Goal: Task Accomplishment & Management: Complete application form

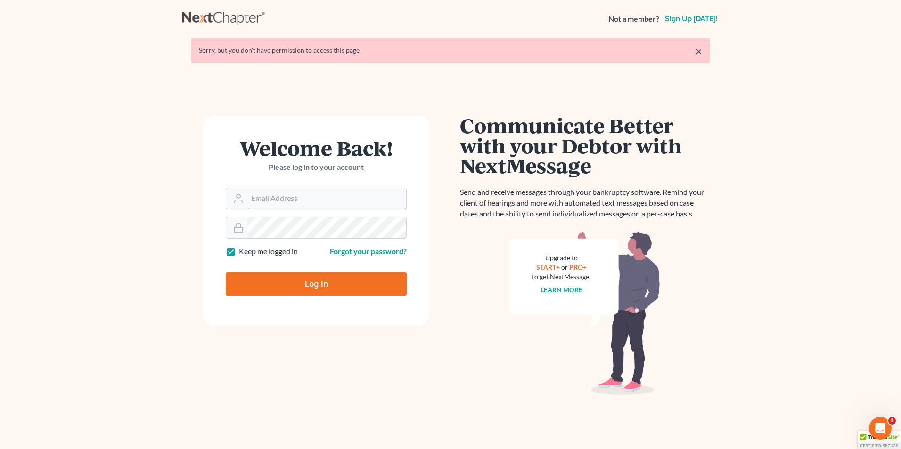
type input "[PERSON_NAME][EMAIL_ADDRESS][DOMAIN_NAME]"
click at [323, 284] on input "Log In" at bounding box center [316, 284] width 181 height 24
type input "Thinking..."
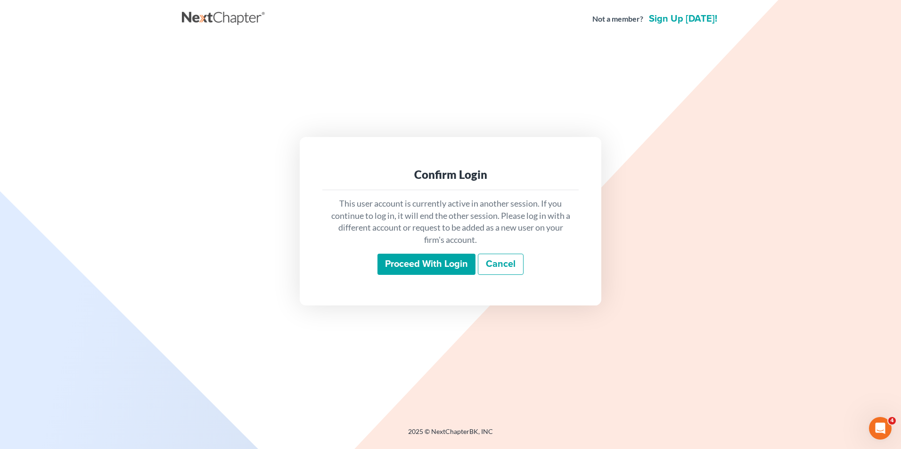
click at [417, 264] on input "Proceed with login" at bounding box center [426, 265] width 98 height 22
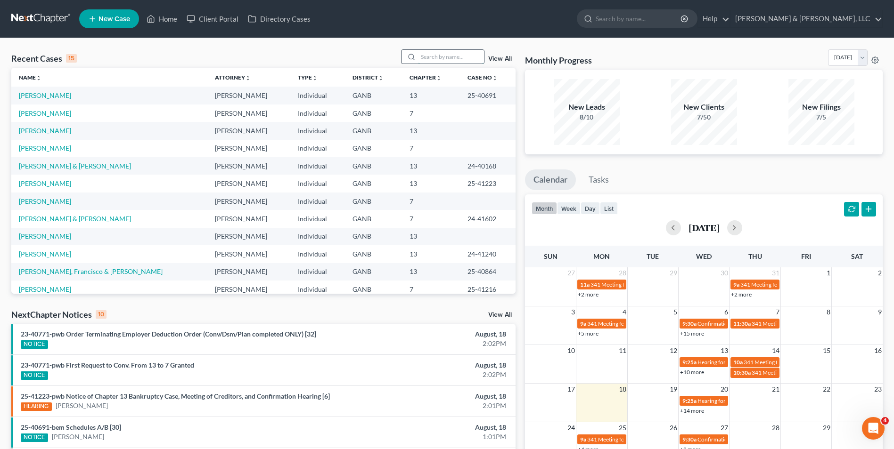
click at [447, 61] on input "search" at bounding box center [451, 57] width 66 height 14
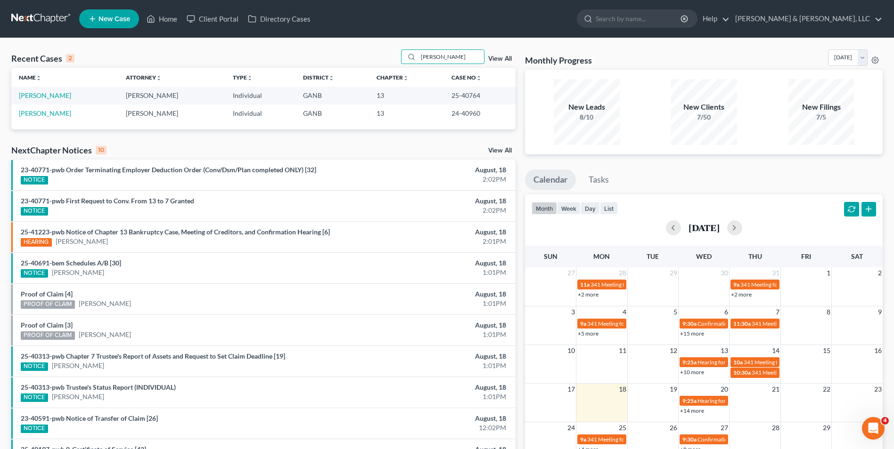
type input "Brooks"
click at [65, 95] on link "Brooks, Samantha" at bounding box center [45, 95] width 52 height 8
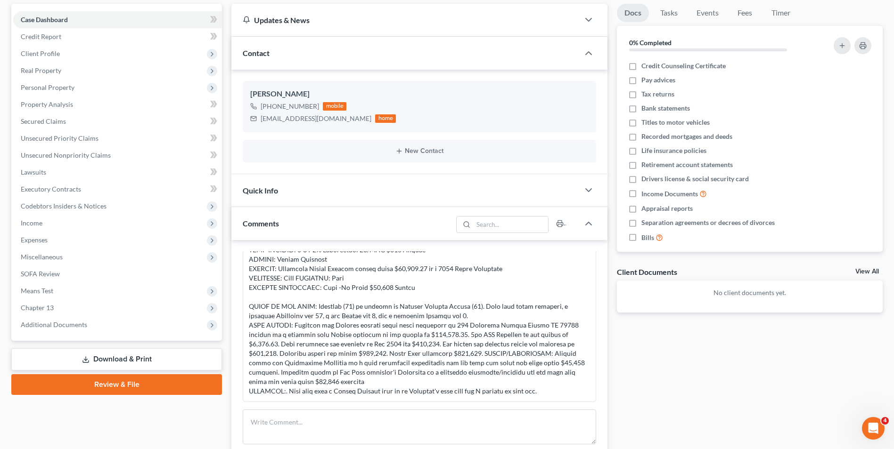
scroll to position [94, 0]
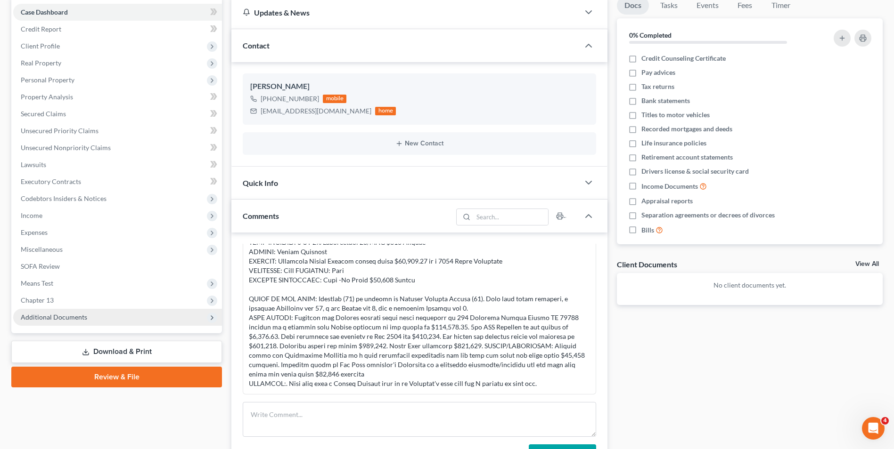
click at [73, 318] on span "Additional Documents" at bounding box center [54, 317] width 66 height 8
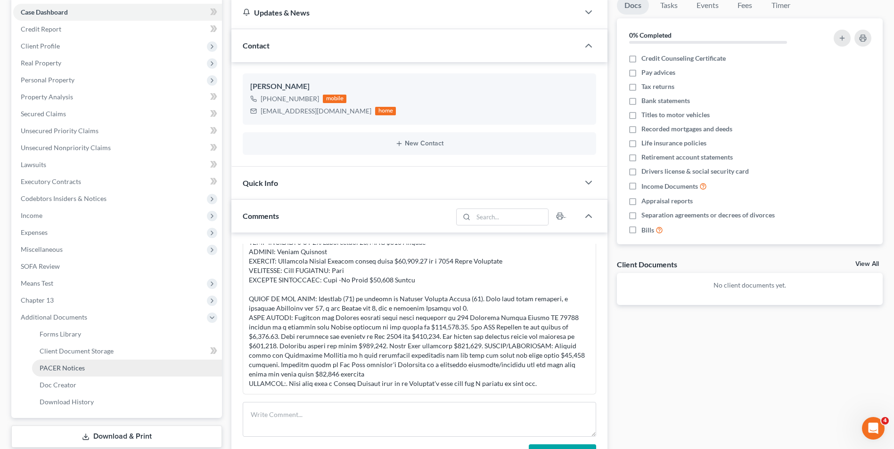
click at [65, 365] on span "PACER Notices" at bounding box center [62, 368] width 45 height 8
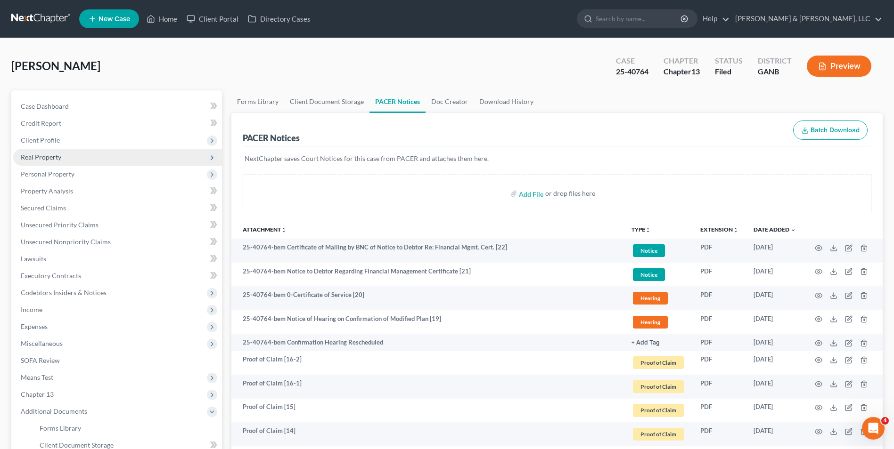
click at [54, 159] on span "Real Property" at bounding box center [41, 157] width 41 height 8
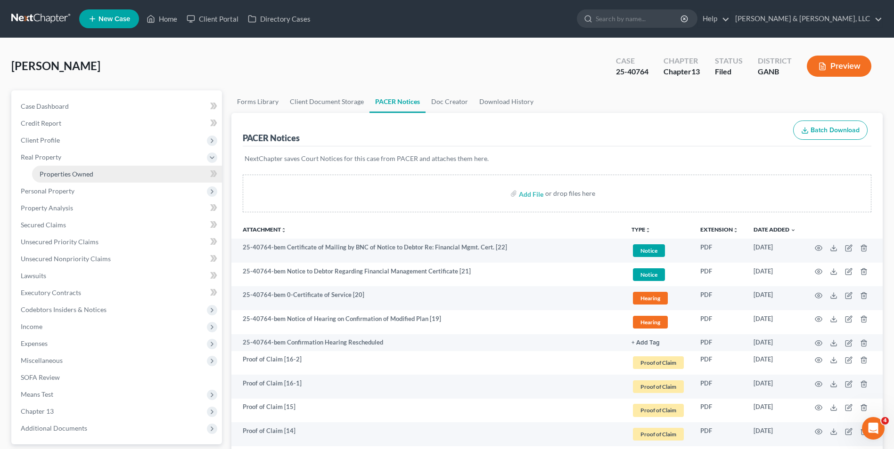
click at [81, 171] on span "Properties Owned" at bounding box center [67, 174] width 54 height 8
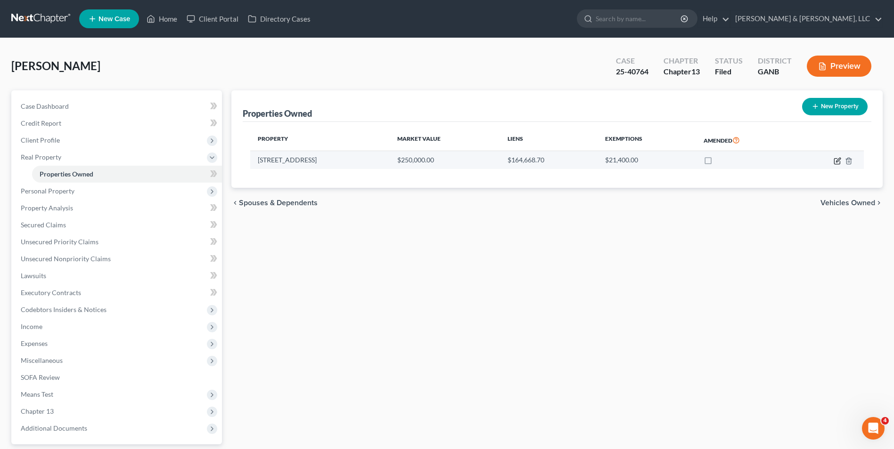
click at [837, 163] on icon "button" at bounding box center [837, 161] width 8 height 8
select select "10"
select select "3"
select select "0"
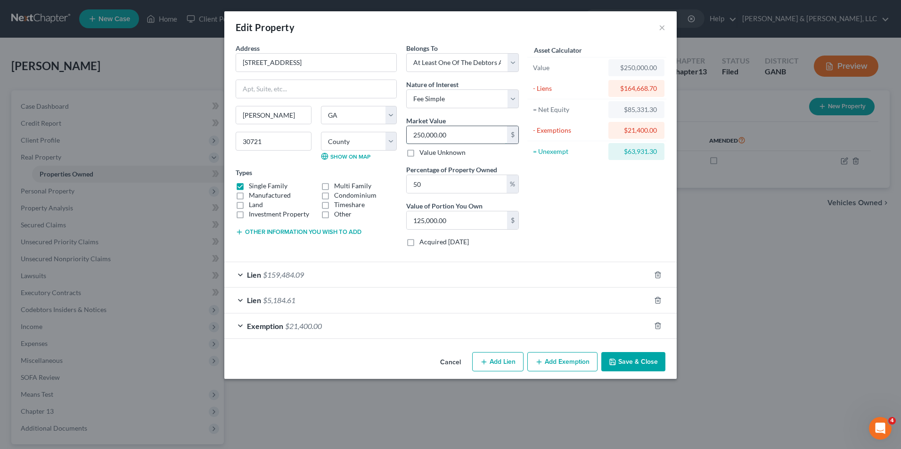
click at [485, 136] on input "250,000.00" at bounding box center [457, 135] width 100 height 18
type input "1"
type input "0.50"
type input "17"
type input "8.50"
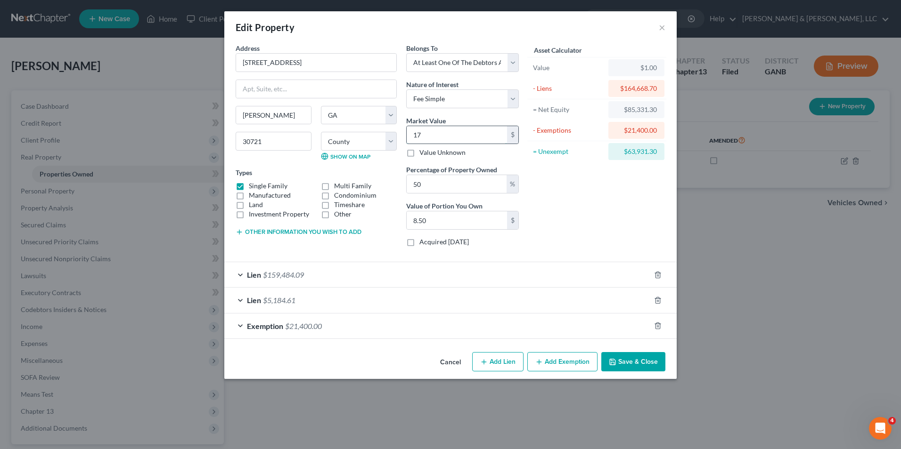
type input "178"
type input "89.00"
type input "1780"
type input "890.00"
type input "1,7800"
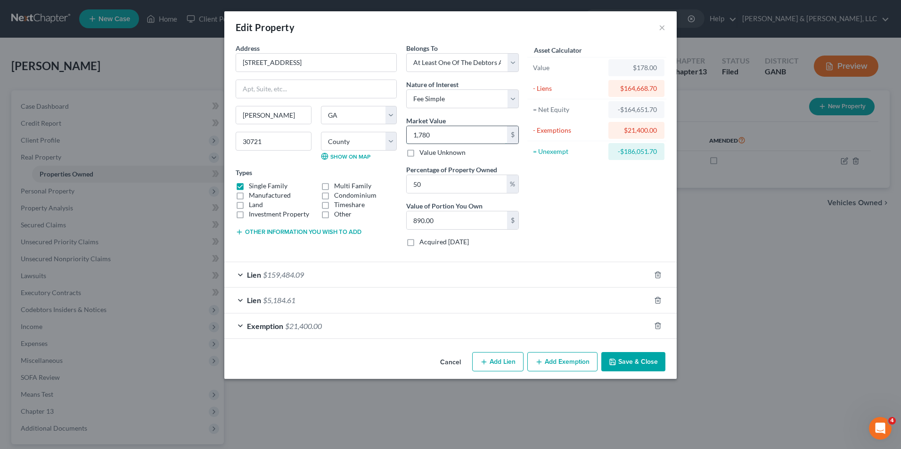
type input "8,900.00"
type input "17,8000"
type input "89,000.00"
type input "178,000"
click at [481, 288] on div "Lien $5,184.61" at bounding box center [437, 300] width 426 height 25
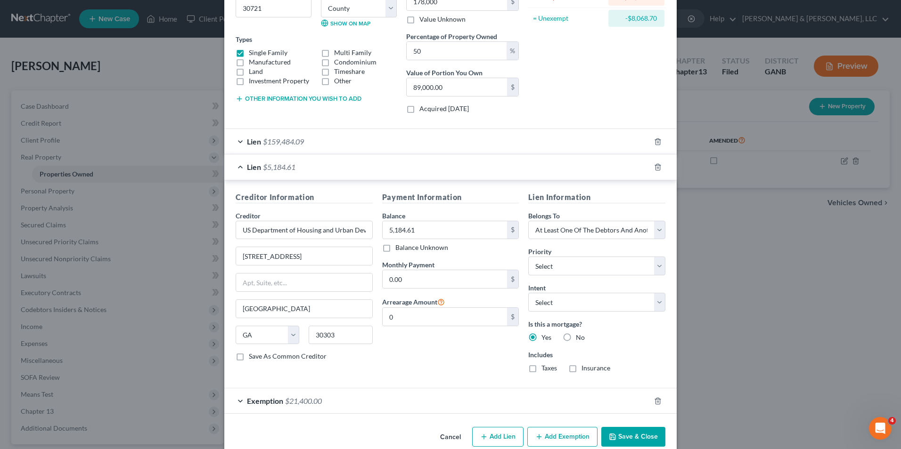
scroll to position [150, 0]
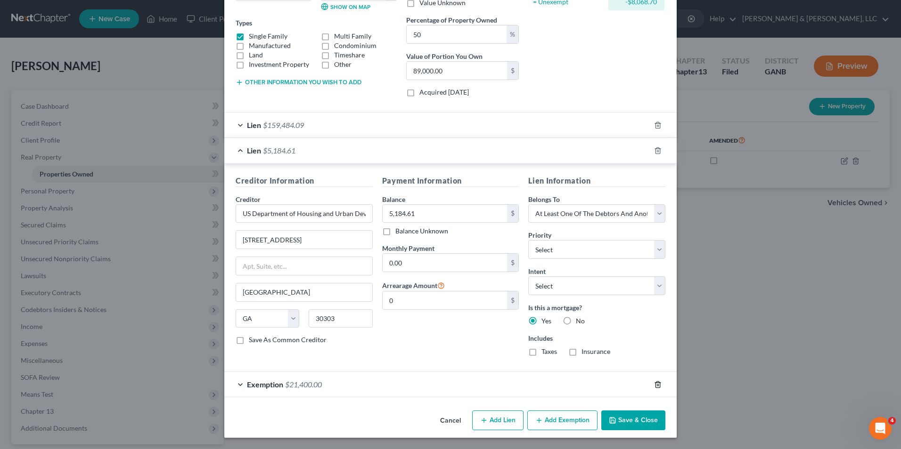
click at [655, 385] on icon "button" at bounding box center [657, 385] width 4 height 6
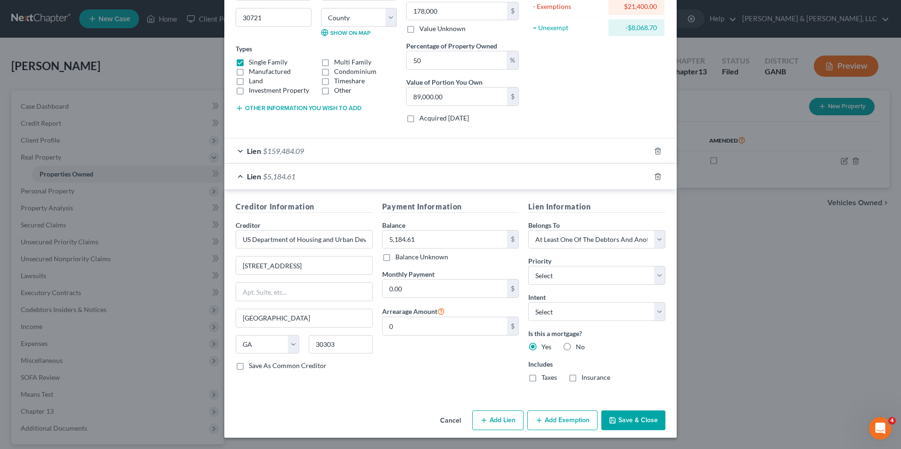
scroll to position [124, 0]
click at [554, 420] on button "Add Exemption" at bounding box center [562, 421] width 70 height 20
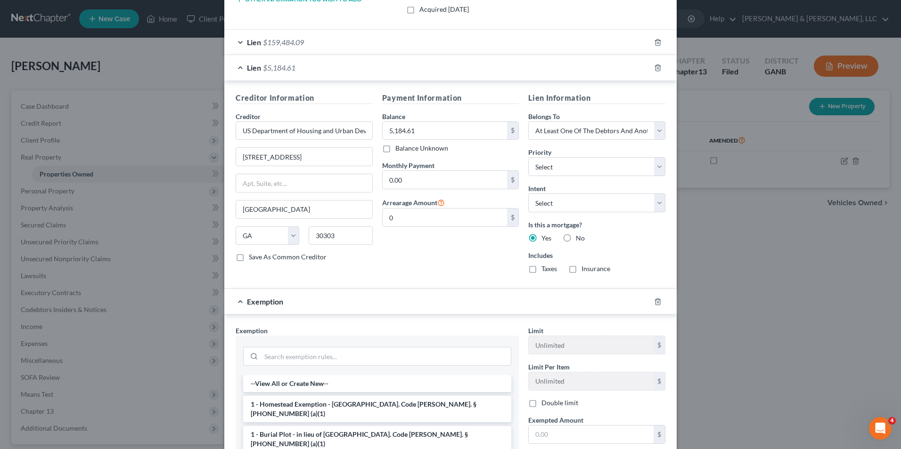
scroll to position [236, 0]
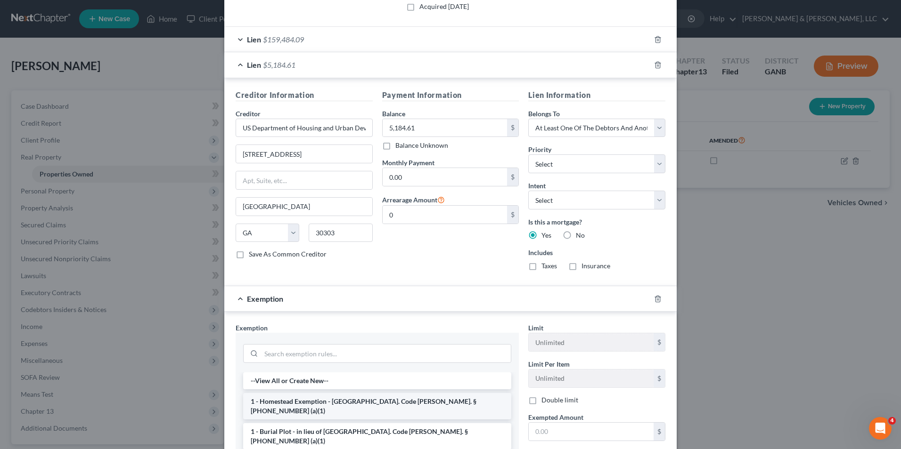
click at [407, 399] on li "1 - Homestead Exemption - Ga. Code Ann. § 44-13-100 (a)(1)" at bounding box center [377, 406] width 268 height 26
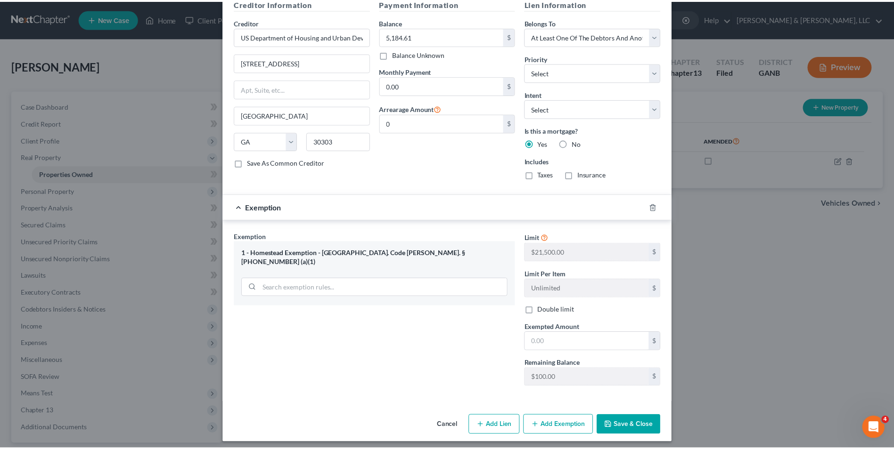
scroll to position [332, 0]
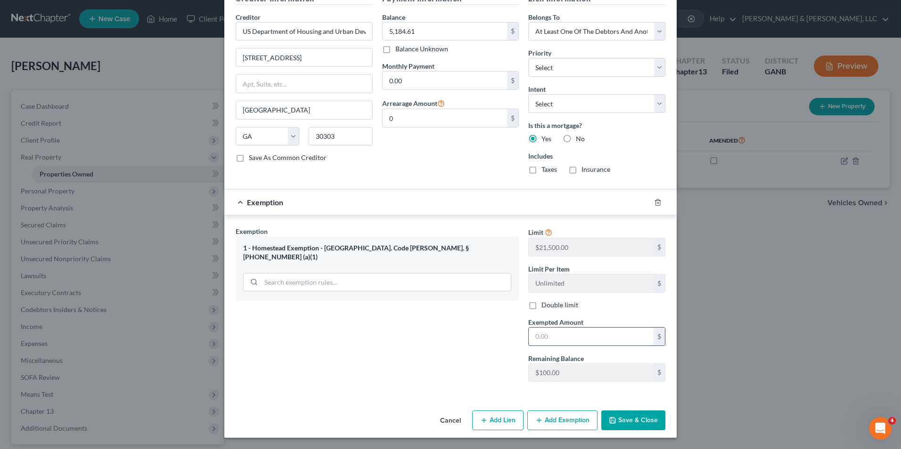
click at [534, 339] on input "text" at bounding box center [591, 337] width 125 height 18
type input "1"
type input "20,000"
click at [466, 356] on div "Exemption Set must be selected for CA. Exemption * 1 - Homestead Exemption - Ga…" at bounding box center [377, 308] width 293 height 163
click at [611, 421] on icon "button" at bounding box center [613, 421] width 8 height 8
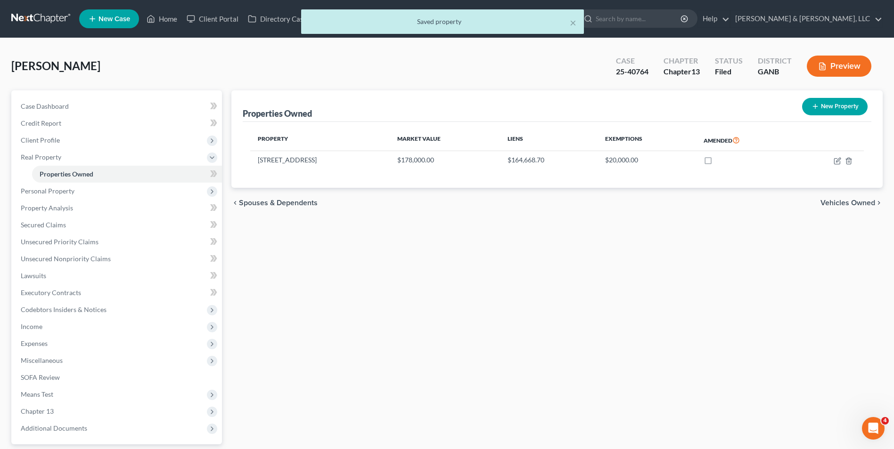
click at [580, 326] on div "Properties Owned New Property Property Market Value Liens Exemptions Amended 30…" at bounding box center [557, 294] width 660 height 408
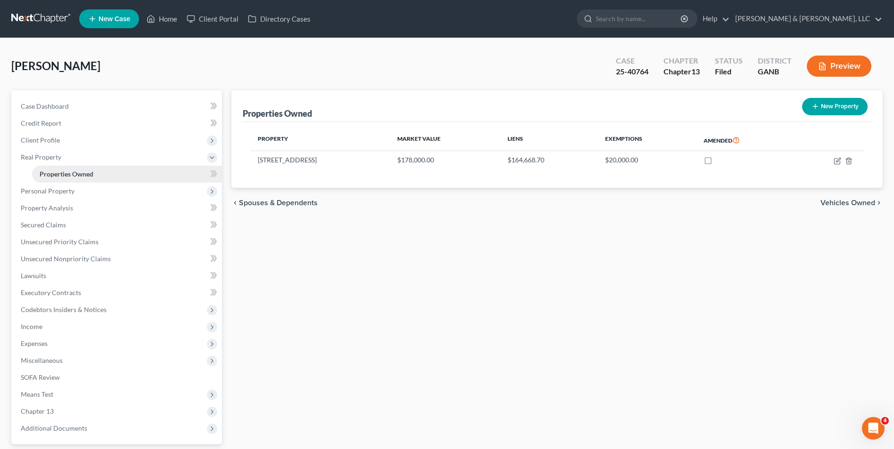
click at [117, 172] on link "Properties Owned" at bounding box center [127, 174] width 190 height 17
click at [717, 163] on label at bounding box center [717, 163] width 0 height 0
click at [720, 160] on input "checkbox" at bounding box center [723, 158] width 6 height 6
checkbox input "true"
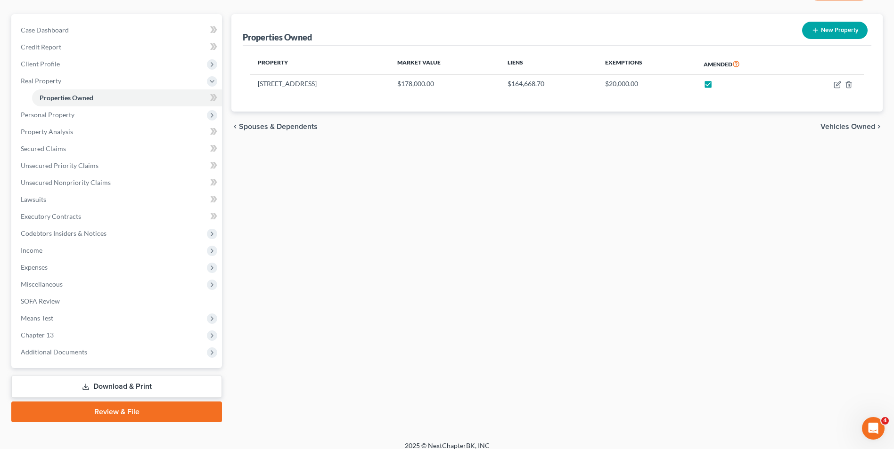
scroll to position [85, 0]
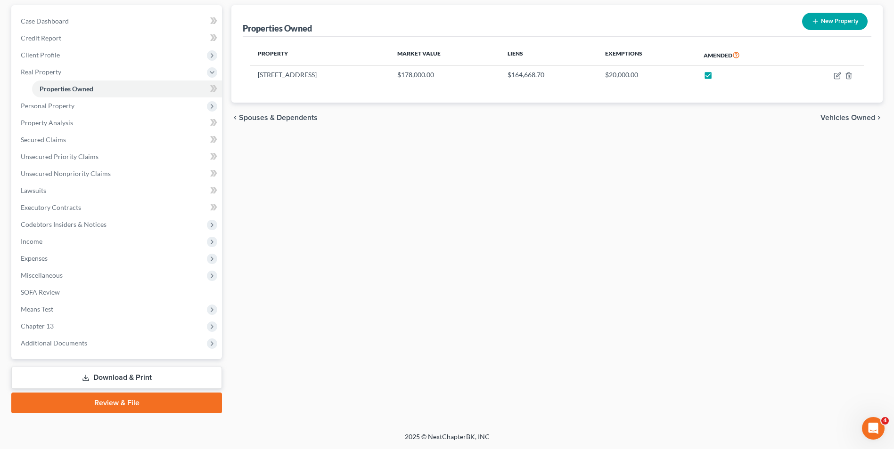
click at [135, 375] on link "Download & Print" at bounding box center [116, 378] width 211 height 22
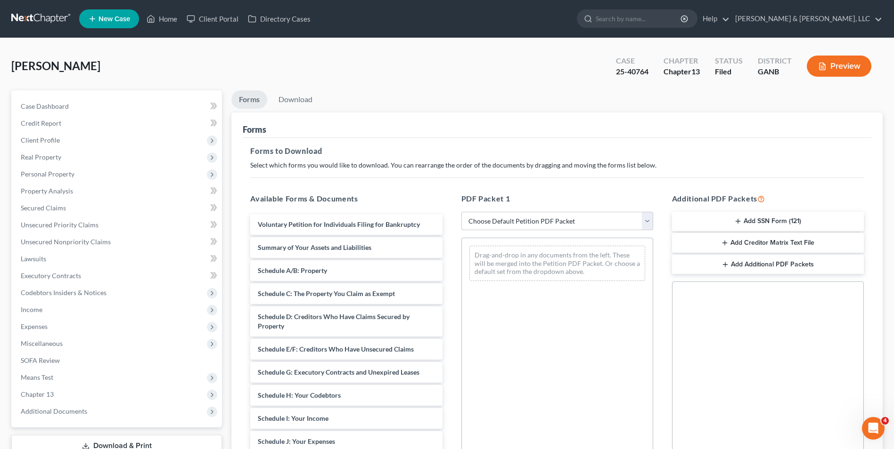
click at [481, 224] on select "Choose Default Petition PDF Packet Complete Bankruptcy Petition (all forms and …" at bounding box center [557, 221] width 192 height 19
select select "2"
click at [461, 212] on select "Choose Default Petition PDF Packet Complete Bankruptcy Petition (all forms and …" at bounding box center [557, 221] width 192 height 19
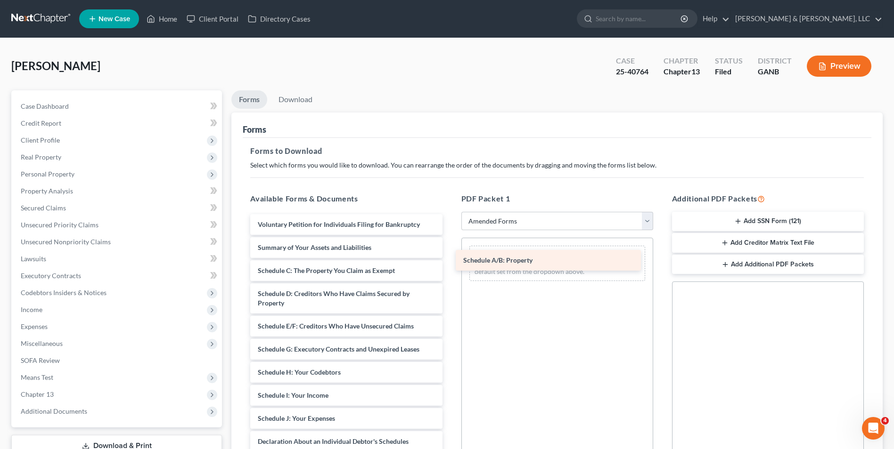
drag, startPoint x: 320, startPoint y: 269, endPoint x: 525, endPoint y: 259, distance: 205.7
click at [449, 259] on div "Schedule A/B: Property Voluntary Petition for Individuals Filing for Bankruptcy…" at bounding box center [346, 411] width 207 height 395
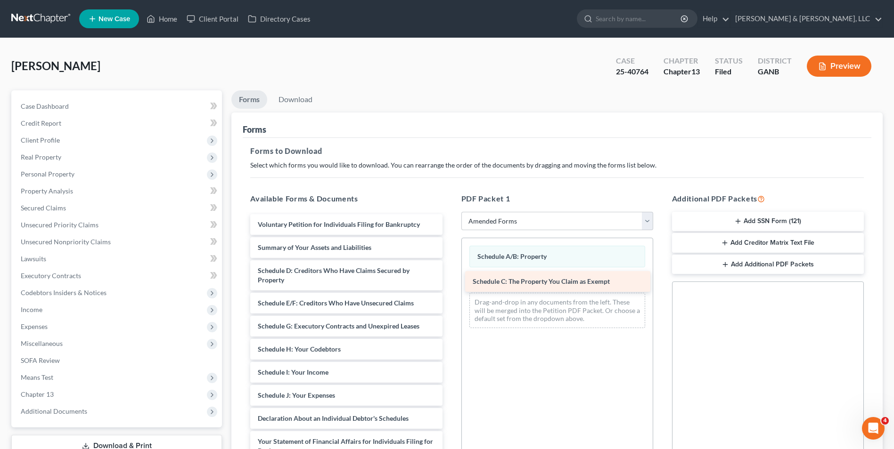
drag, startPoint x: 323, startPoint y: 269, endPoint x: 538, endPoint y: 281, distance: 215.6
click at [449, 280] on div "Schedule C: The Property You Claim as Exempt Voluntary Petition for Individuals…" at bounding box center [346, 400] width 207 height 372
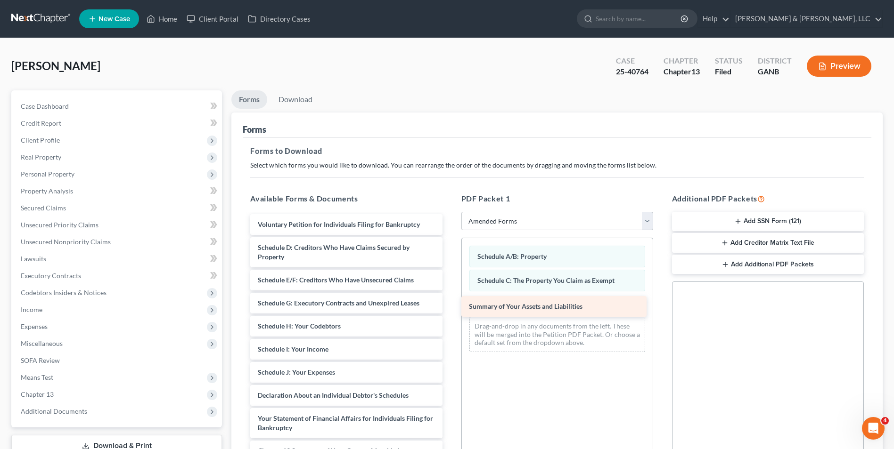
drag, startPoint x: 310, startPoint y: 247, endPoint x: 521, endPoint y: 306, distance: 219.1
click at [449, 306] on div "Summary of Your Assets and Liabilities Voluntary Petition for Individuals Filin…" at bounding box center [346, 388] width 207 height 349
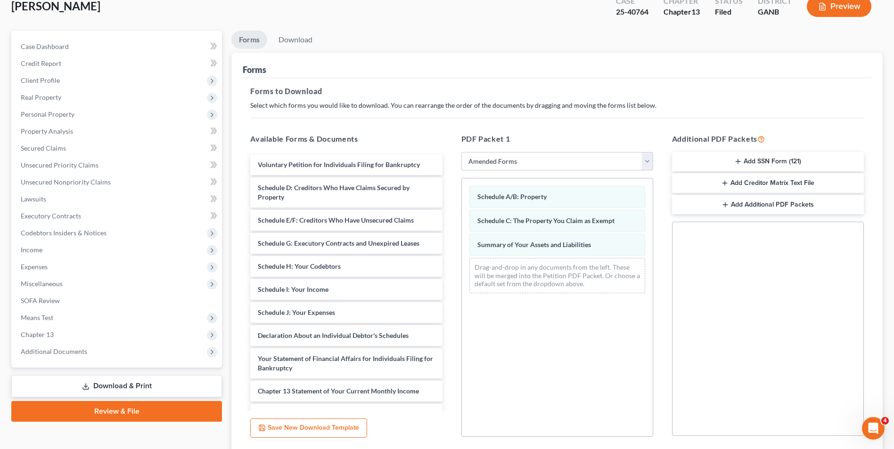
scroll to position [132, 0]
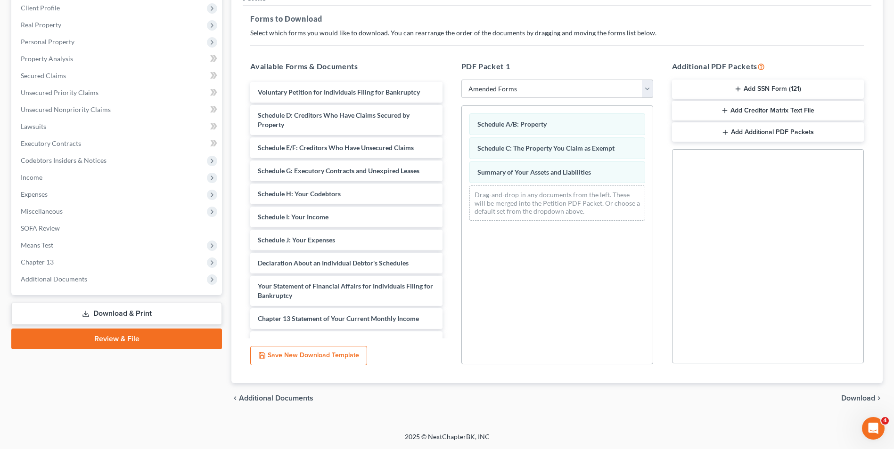
click at [852, 395] on span "Download" at bounding box center [858, 399] width 34 height 8
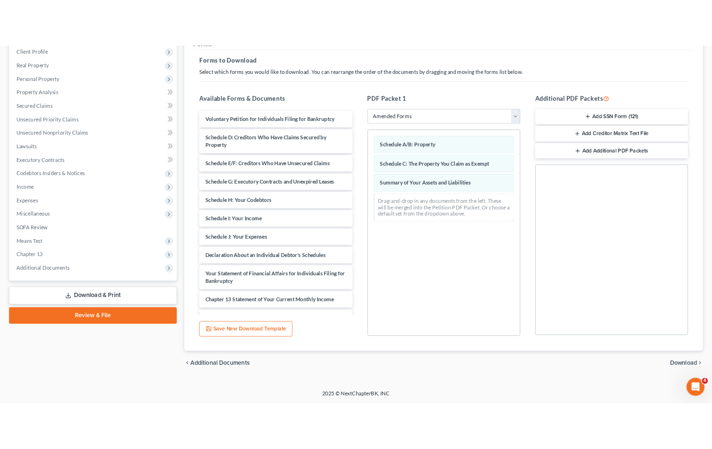
scroll to position [68, 0]
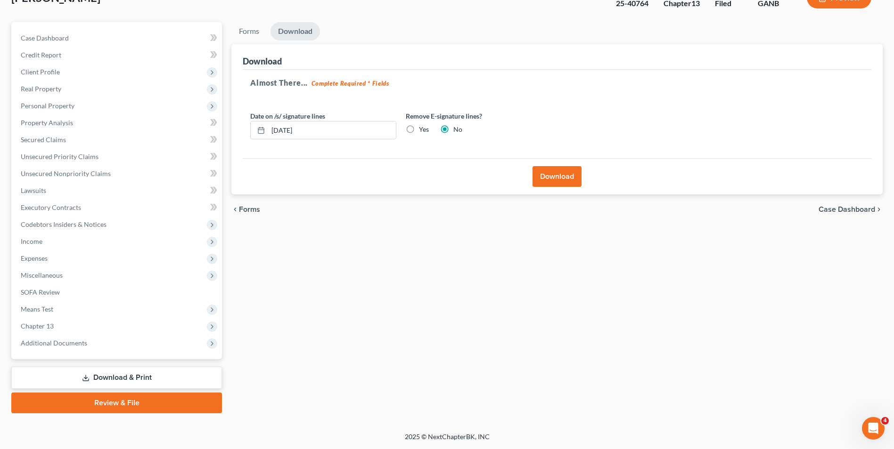
click at [556, 177] on button "Download" at bounding box center [556, 176] width 49 height 21
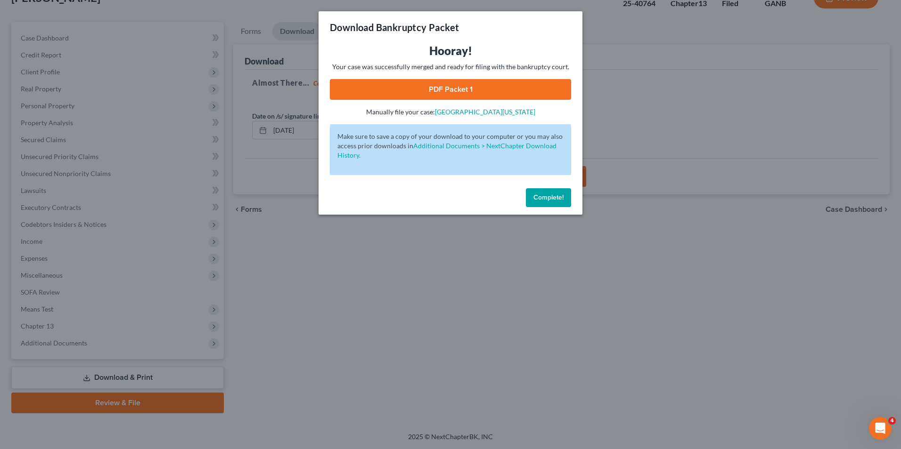
click at [461, 87] on link "PDF Packet 1" at bounding box center [450, 89] width 241 height 21
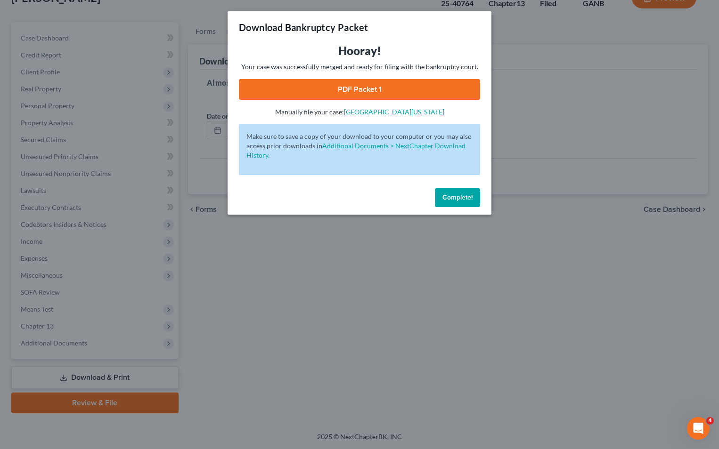
click at [448, 202] on button "Complete!" at bounding box center [457, 197] width 45 height 19
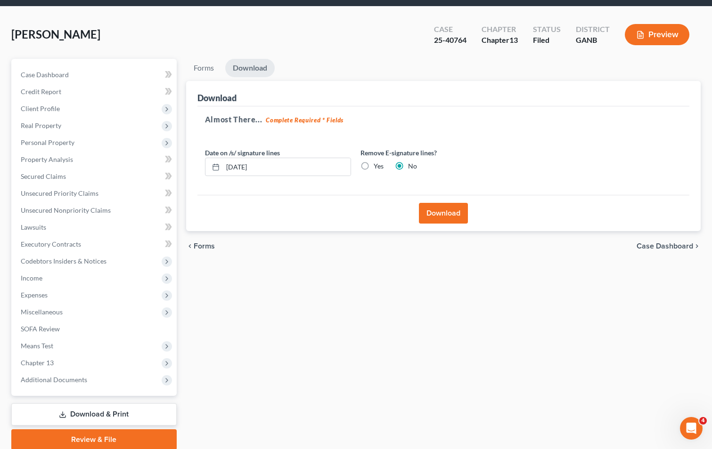
scroll to position [0, 0]
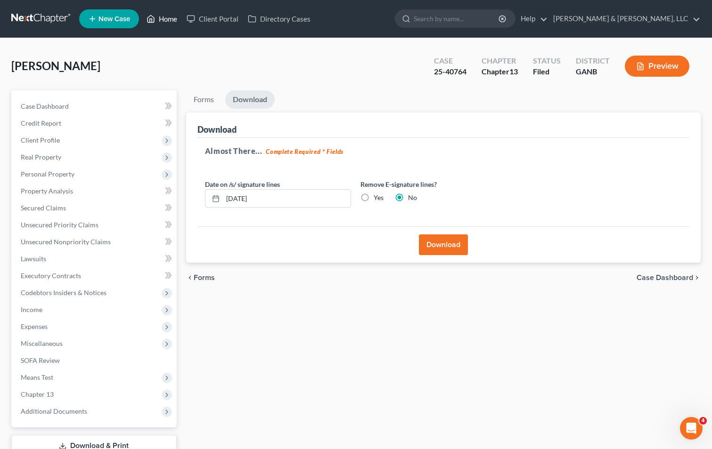
click at [168, 18] on link "Home" at bounding box center [162, 18] width 40 height 17
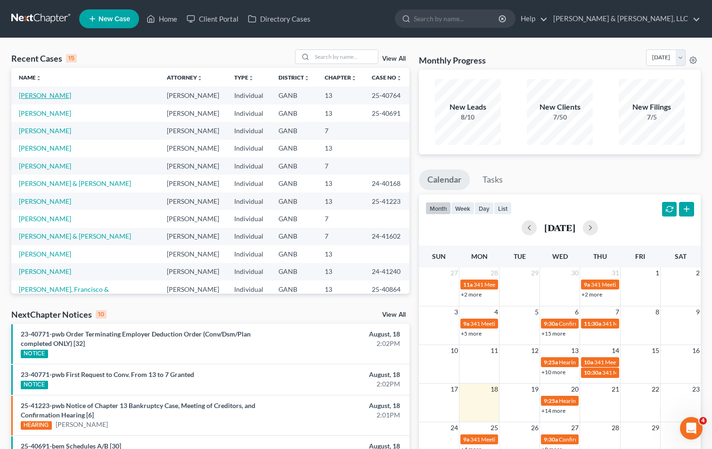
click at [52, 93] on link "Brooks, Samantha" at bounding box center [45, 95] width 52 height 8
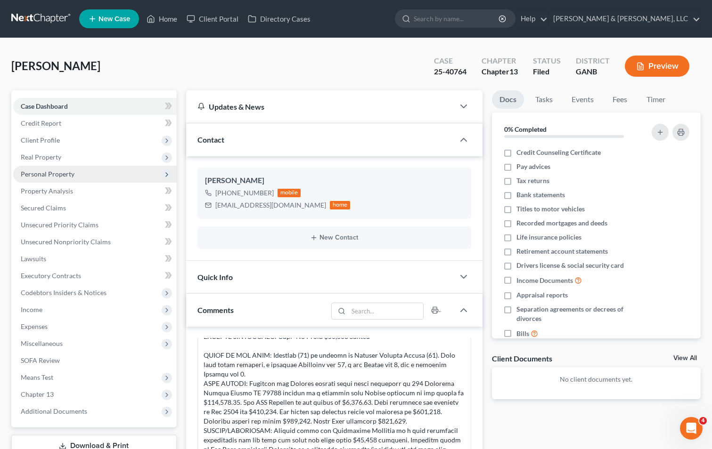
click at [36, 174] on span "Personal Property" at bounding box center [48, 174] width 54 height 8
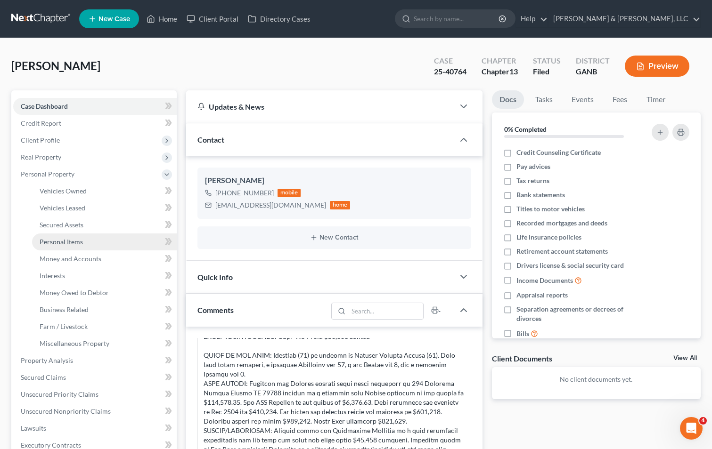
click at [106, 243] on link "Personal Items" at bounding box center [104, 242] width 145 height 17
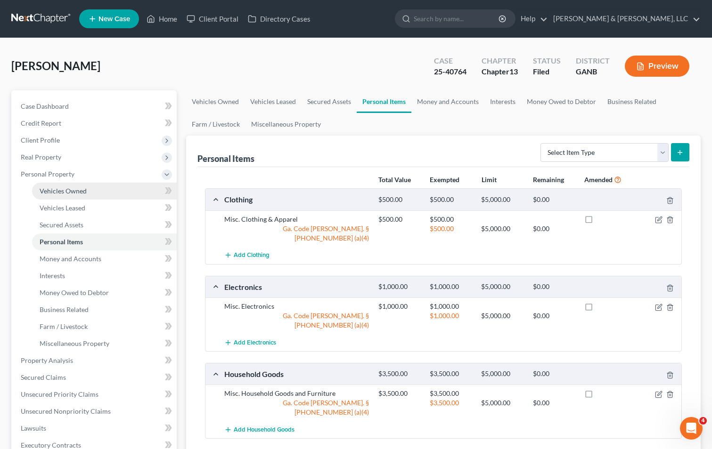
click at [64, 189] on span "Vehicles Owned" at bounding box center [63, 191] width 47 height 8
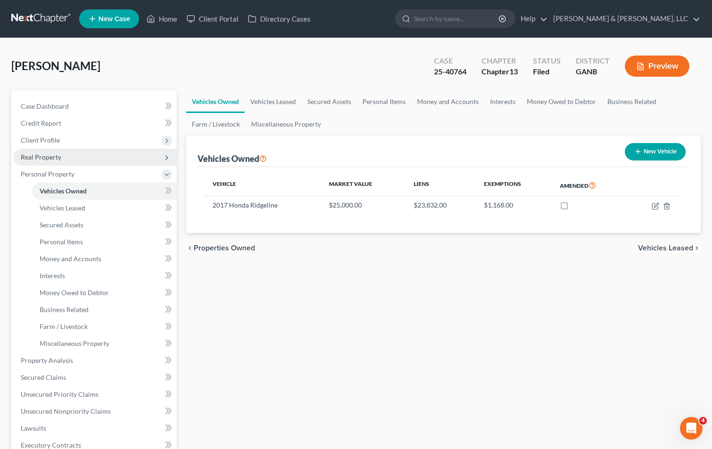
click at [63, 155] on span "Real Property" at bounding box center [94, 157] width 163 height 17
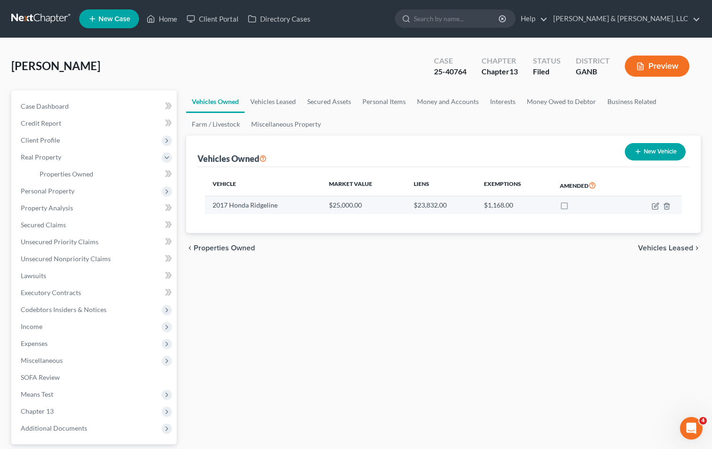
click at [573, 208] on label at bounding box center [573, 208] width 0 height 0
click at [577, 207] on input "checkbox" at bounding box center [580, 204] width 6 height 6
checkbox input "true"
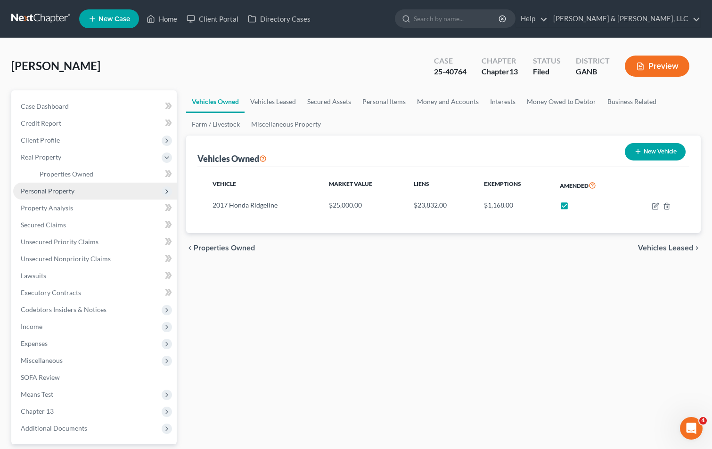
click at [60, 192] on span "Personal Property" at bounding box center [48, 191] width 54 height 8
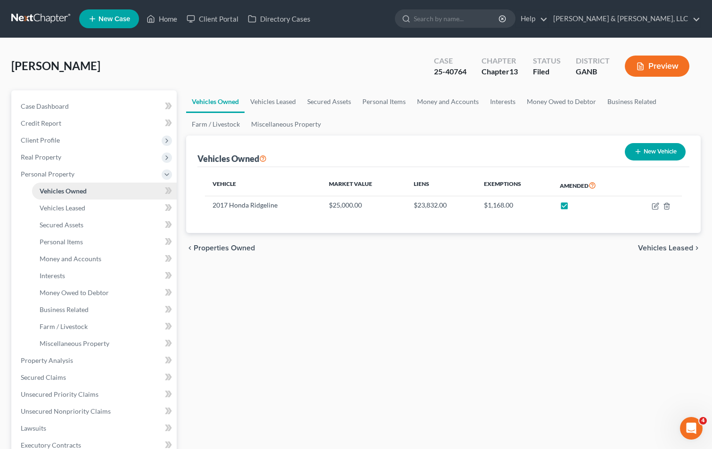
click at [118, 192] on link "Vehicles Owned" at bounding box center [104, 191] width 145 height 17
click at [97, 189] on link "Vehicles Owned" at bounding box center [104, 191] width 145 height 17
click at [56, 239] on span "Personal Items" at bounding box center [61, 242] width 43 height 8
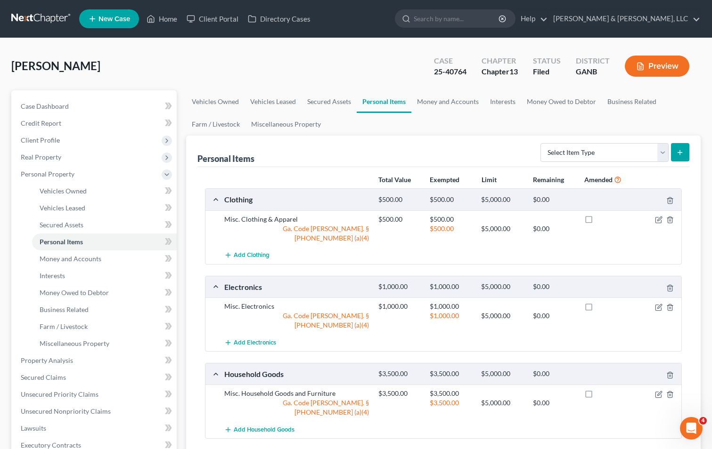
click at [597, 222] on label at bounding box center [597, 222] width 0 height 0
click at [601, 221] on input "checkbox" at bounding box center [604, 218] width 6 height 6
checkbox input "true"
click at [597, 309] on label at bounding box center [597, 309] width 0 height 0
click at [601, 302] on input "checkbox" at bounding box center [604, 305] width 6 height 6
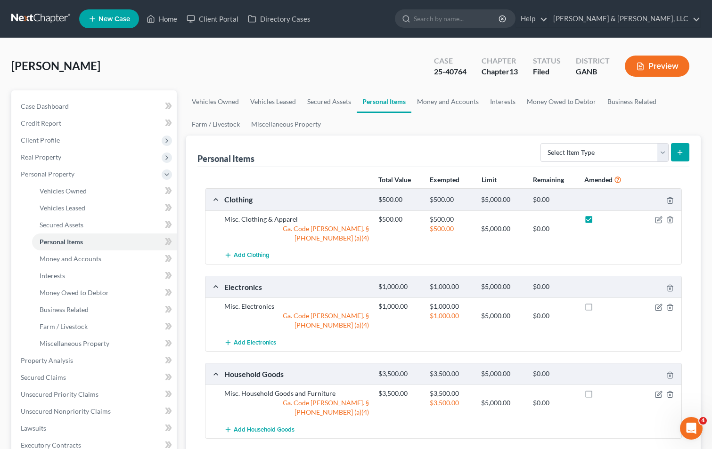
checkbox input "true"
click at [597, 396] on label at bounding box center [597, 396] width 0 height 0
click at [601, 389] on input "checkbox" at bounding box center [604, 392] width 6 height 6
click at [597, 396] on label at bounding box center [597, 396] width 0 height 0
click at [601, 389] on input "checkbox" at bounding box center [604, 392] width 6 height 6
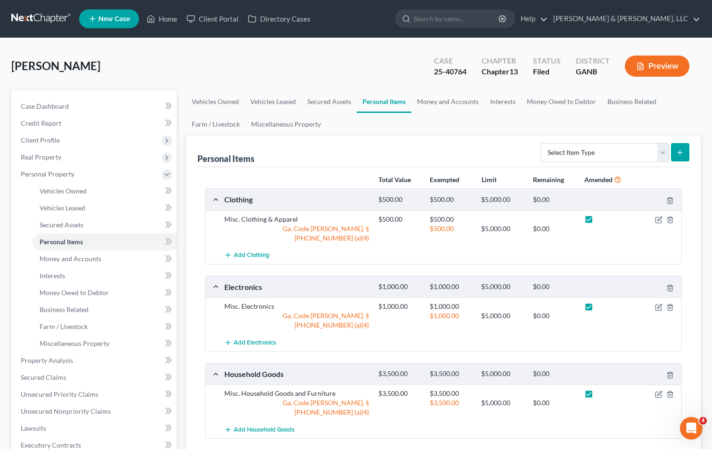
checkbox input "false"
click at [597, 309] on label at bounding box center [597, 309] width 0 height 0
click at [601, 302] on input "checkbox" at bounding box center [604, 305] width 6 height 6
checkbox input "false"
click at [597, 222] on label at bounding box center [597, 222] width 0 height 0
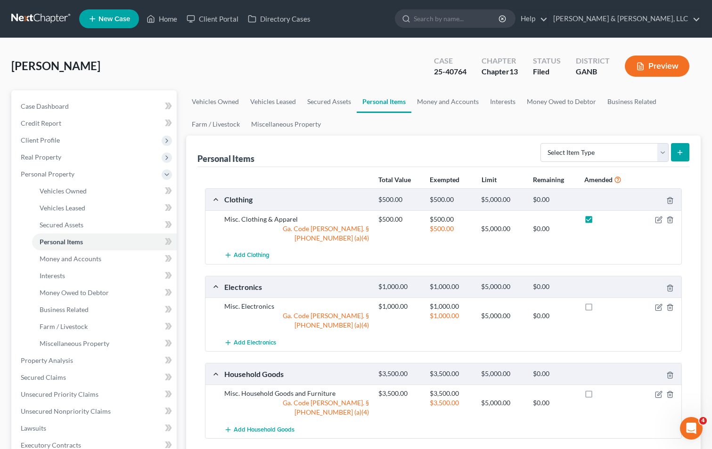
click at [601, 218] on input "checkbox" at bounding box center [604, 218] width 6 height 6
click at [597, 222] on label at bounding box center [597, 222] width 0 height 0
click at [601, 220] on input "checkbox" at bounding box center [604, 218] width 6 height 6
checkbox input "true"
click at [597, 309] on label at bounding box center [597, 309] width 0 height 0
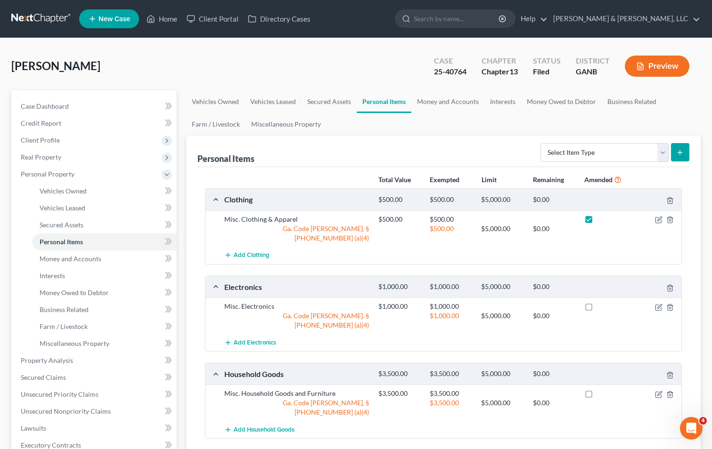
click at [601, 302] on input "checkbox" at bounding box center [604, 305] width 6 height 6
click at [597, 309] on label at bounding box center [597, 309] width 0 height 0
click at [601, 302] on input "checkbox" at bounding box center [604, 305] width 6 height 6
checkbox input "false"
click at [597, 222] on label at bounding box center [597, 222] width 0 height 0
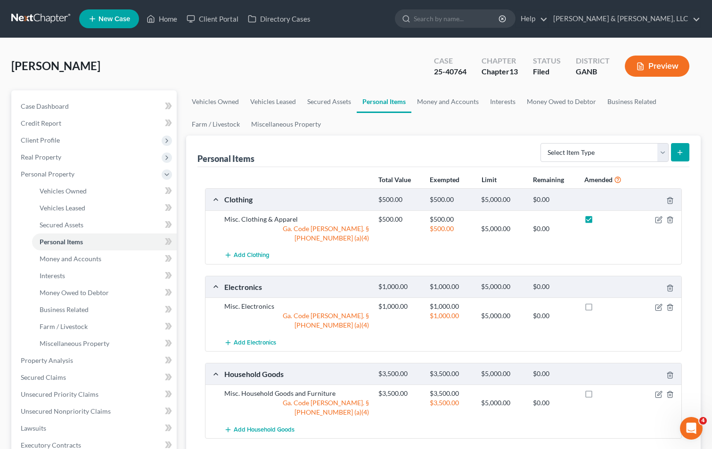
click at [601, 215] on input "checkbox" at bounding box center [604, 218] width 6 height 6
checkbox input "false"
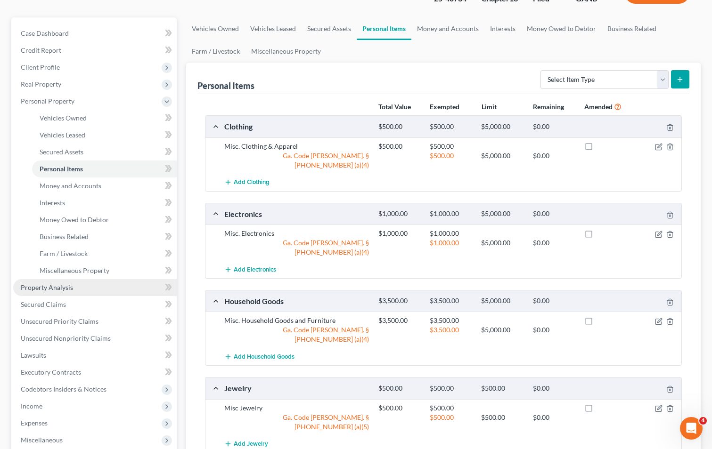
scroll to position [188, 0]
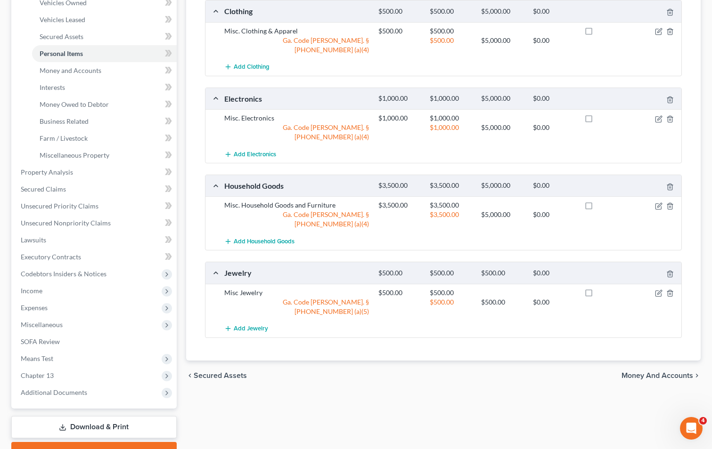
click at [87, 425] on link "Download & Print" at bounding box center [93, 427] width 165 height 22
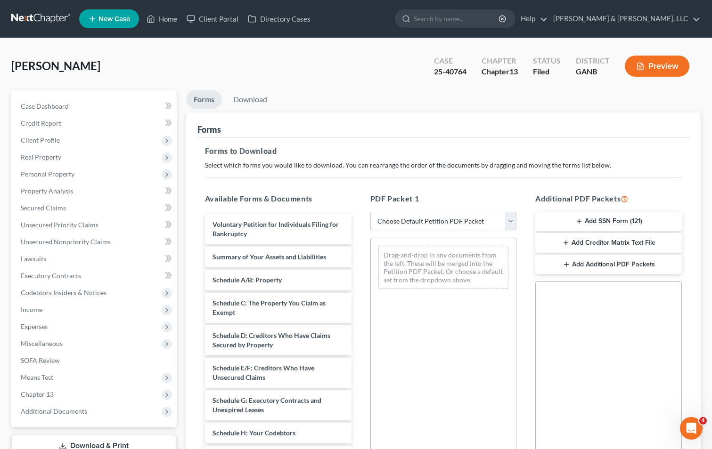
click at [466, 225] on select "Choose Default Petition PDF Packet Complete Bankruptcy Petition (all forms and …" at bounding box center [443, 221] width 147 height 19
select select "2"
click at [370, 212] on select "Choose Default Petition PDF Packet Complete Bankruptcy Petition (all forms and …" at bounding box center [443, 221] width 147 height 19
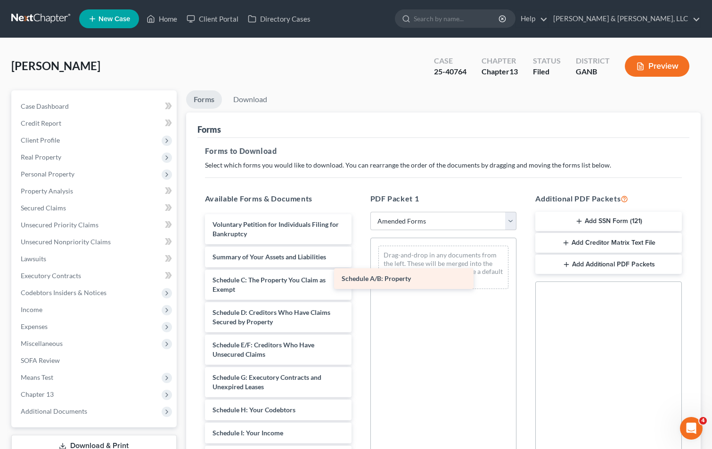
drag, startPoint x: 262, startPoint y: 285, endPoint x: 391, endPoint y: 283, distance: 129.1
click at [359, 283] on div "Schedule A/B: Property Voluntary Petition for Individuals Filing for Bankruptcy…" at bounding box center [278, 440] width 162 height 452
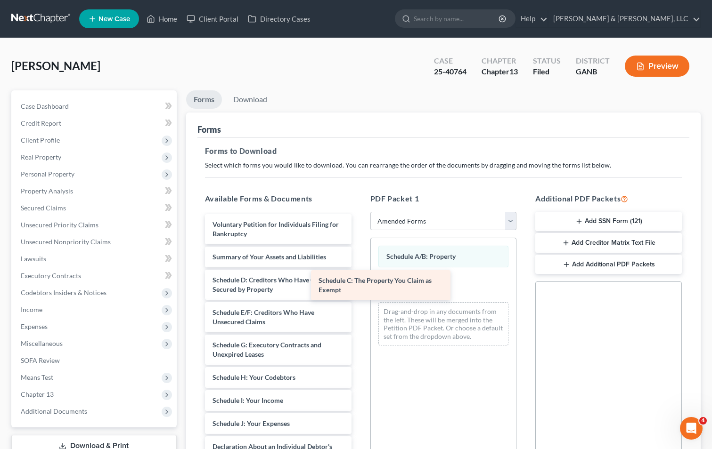
drag, startPoint x: 296, startPoint y: 287, endPoint x: 406, endPoint y: 288, distance: 109.8
click at [359, 288] on div "Schedule C: The Property You Claim as Exempt Voluntary Petition for Individuals…" at bounding box center [278, 423] width 162 height 419
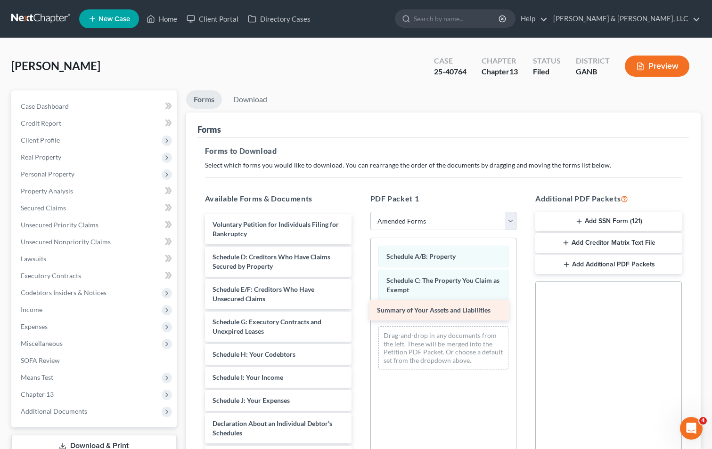
drag, startPoint x: 302, startPoint y: 257, endPoint x: 467, endPoint y: 310, distance: 173.1
click at [359, 310] on div "Summary of Your Assets and Liabilities Voluntary Petition for Individuals Filin…" at bounding box center [278, 412] width 162 height 396
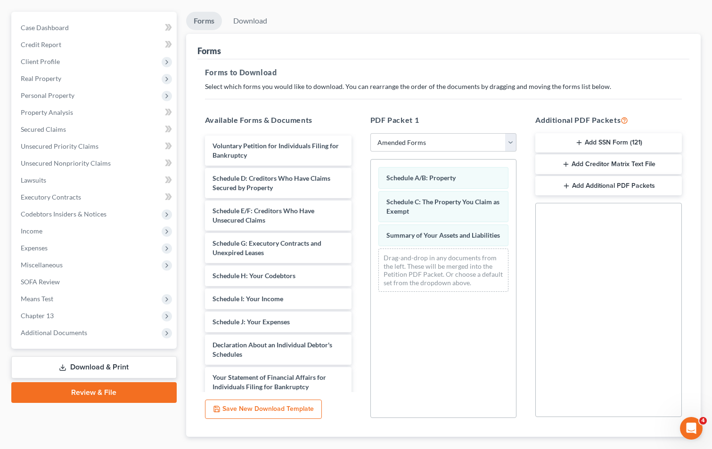
scroll to position [132, 0]
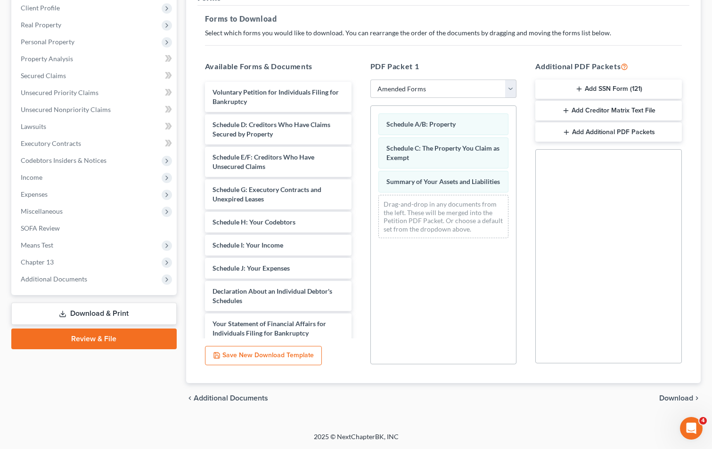
click at [674, 395] on span "Download" at bounding box center [676, 399] width 34 height 8
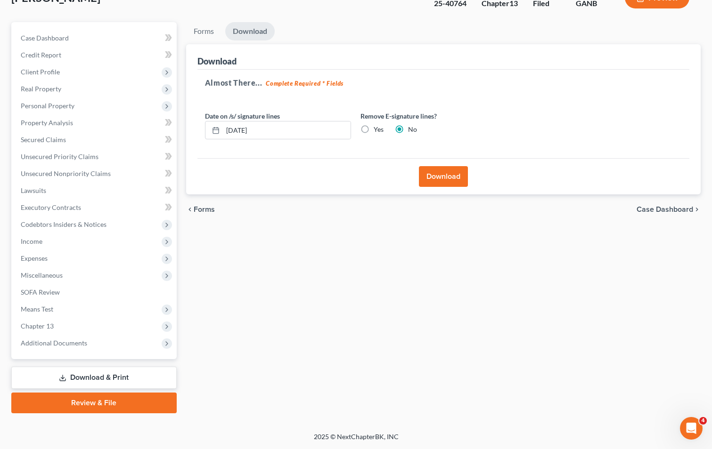
scroll to position [68, 0]
click at [436, 179] on button "Download" at bounding box center [443, 176] width 49 height 21
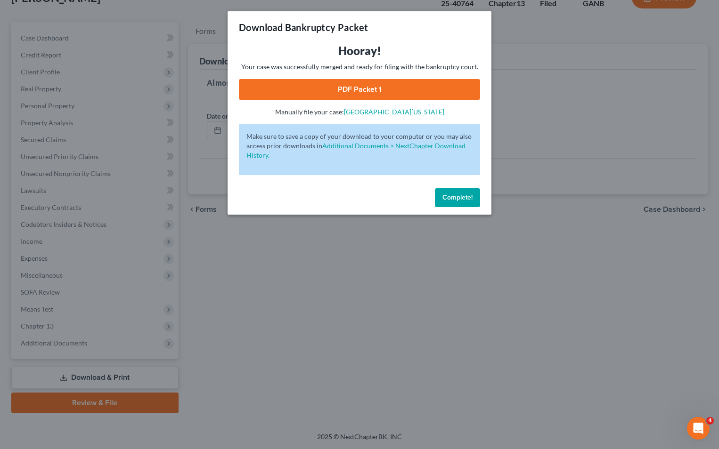
click at [365, 83] on link "PDF Packet 1" at bounding box center [359, 89] width 241 height 21
click at [473, 194] on button "Complete!" at bounding box center [457, 197] width 45 height 19
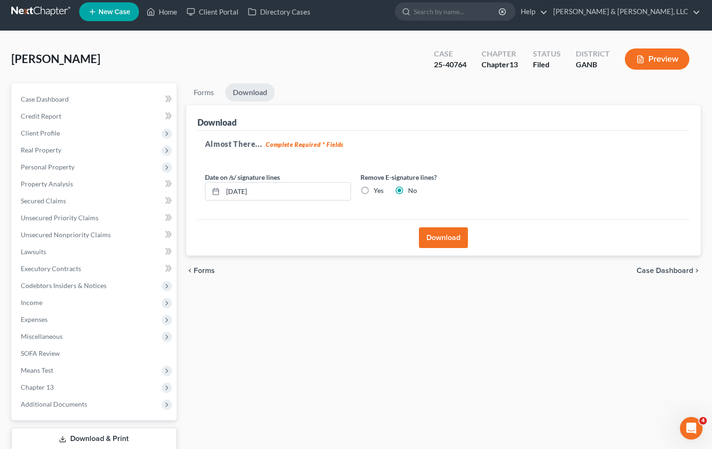
scroll to position [0, 0]
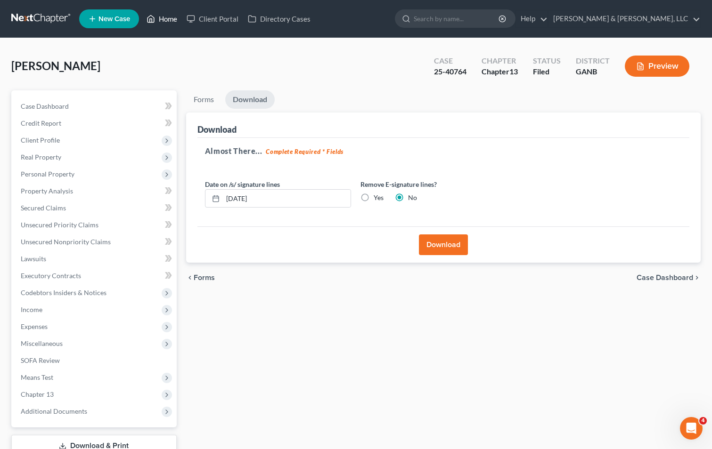
click at [168, 18] on link "Home" at bounding box center [162, 18] width 40 height 17
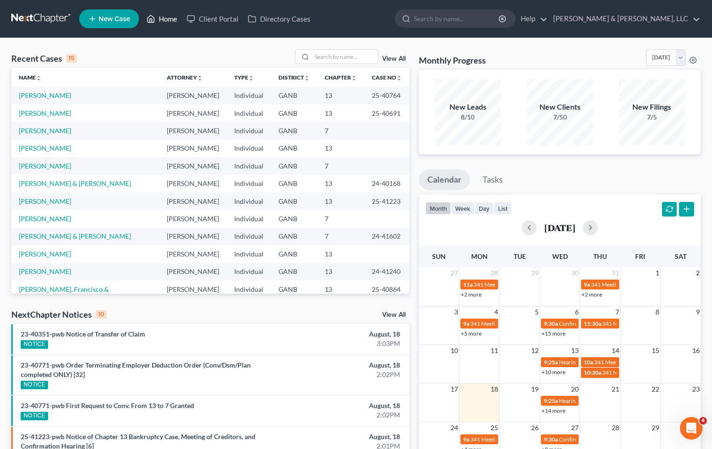
click at [162, 15] on link "Home" at bounding box center [162, 18] width 40 height 17
